Goal: Task Accomplishment & Management: Manage account settings

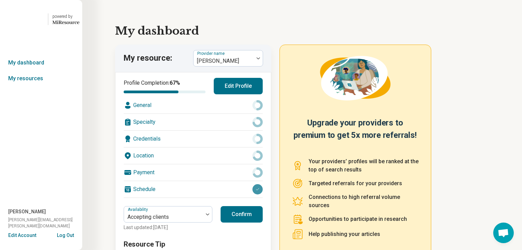
click at [62, 232] on button "Log Out" at bounding box center [65, 233] width 17 height 5
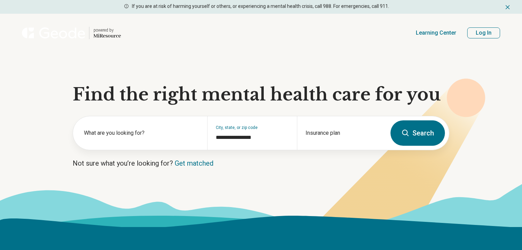
click at [471, 38] on button "Log In" at bounding box center [483, 32] width 33 height 11
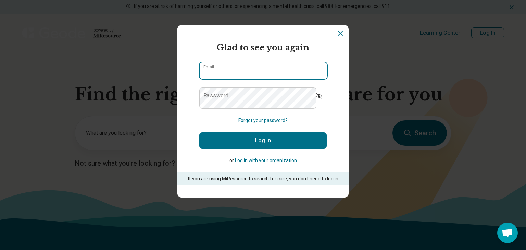
type input "**********"
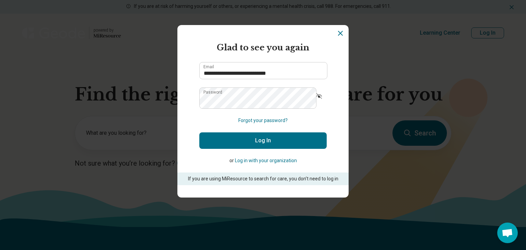
click at [261, 149] on button "Log In" at bounding box center [262, 140] width 127 height 16
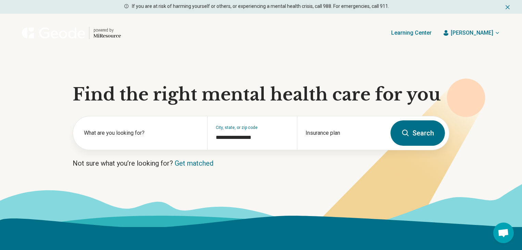
click at [494, 36] on icon "button" at bounding box center [496, 32] width 5 height 5
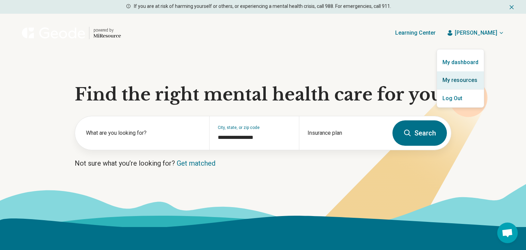
click at [478, 87] on link "My resources" at bounding box center [460, 80] width 47 height 18
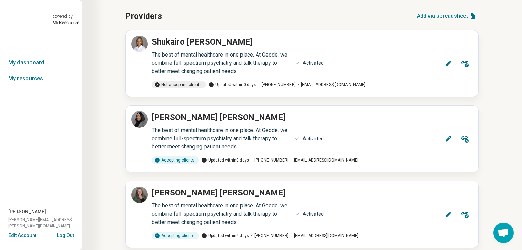
scroll to position [55, 0]
